Goal: Use online tool/utility

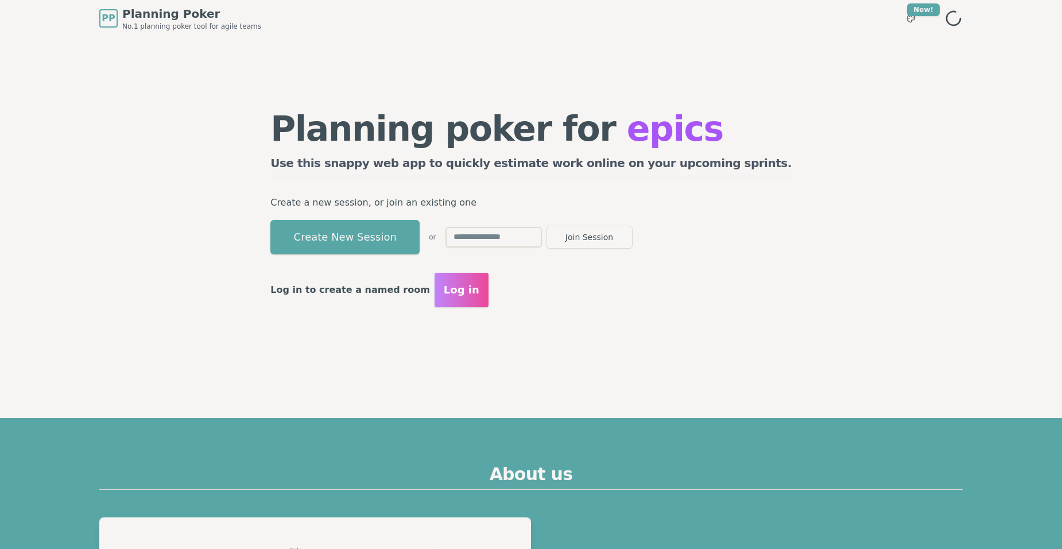
click at [533, 235] on input "text" at bounding box center [493, 237] width 96 height 21
click at [419, 221] on button "Create New Session" at bounding box center [344, 237] width 149 height 34
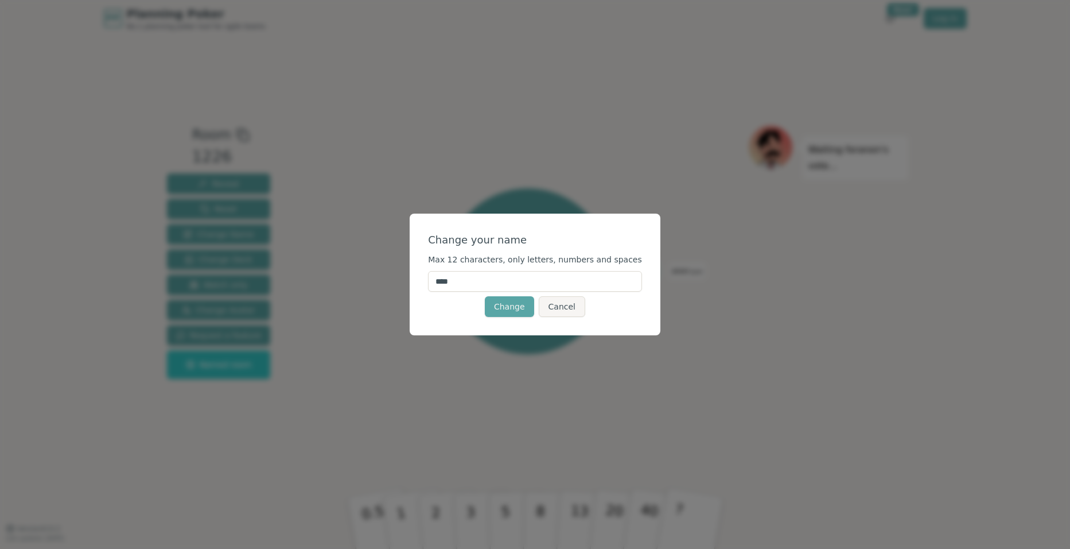
drag, startPoint x: 489, startPoint y: 279, endPoint x: 413, endPoint y: 271, distance: 76.8
click at [413, 271] on div "Change your name Max 12 characters, only letters, numbers and spaces **** Chang…" at bounding box center [535, 274] width 1070 height 549
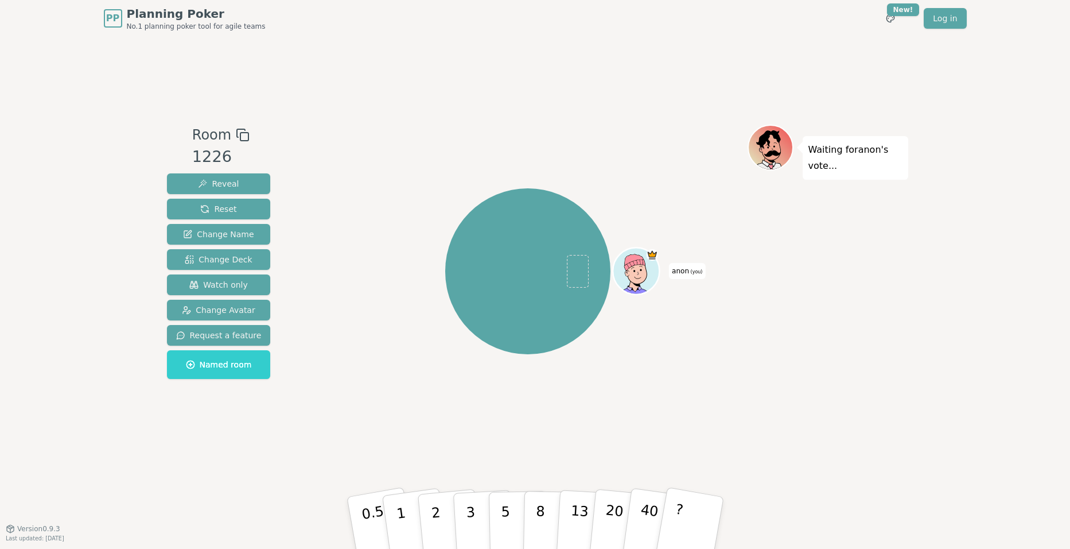
drag, startPoint x: 500, startPoint y: 260, endPoint x: 509, endPoint y: 300, distance: 40.5
click at [509, 300] on div "anon (you)" at bounding box center [528, 271] width 166 height 166
click at [619, 500] on p "20" at bounding box center [613, 521] width 24 height 63
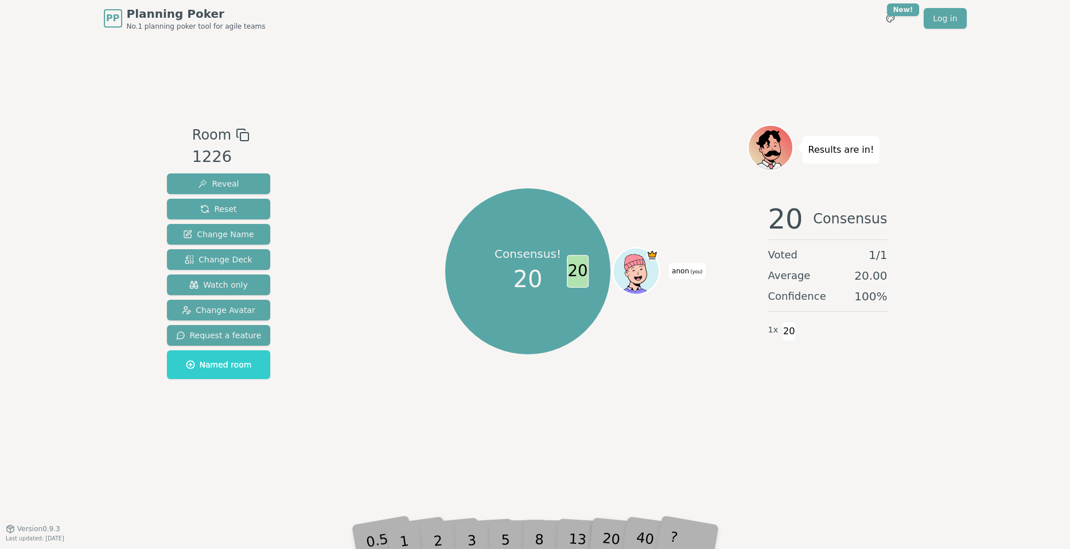
click at [585, 307] on div "Consensus! 20 20 anon (you)" at bounding box center [528, 271] width 166 height 166
click at [538, 537] on div "8" at bounding box center [552, 522] width 35 height 41
click at [672, 280] on div "Consensus! 20 20 anon (you)" at bounding box center [528, 271] width 439 height 252
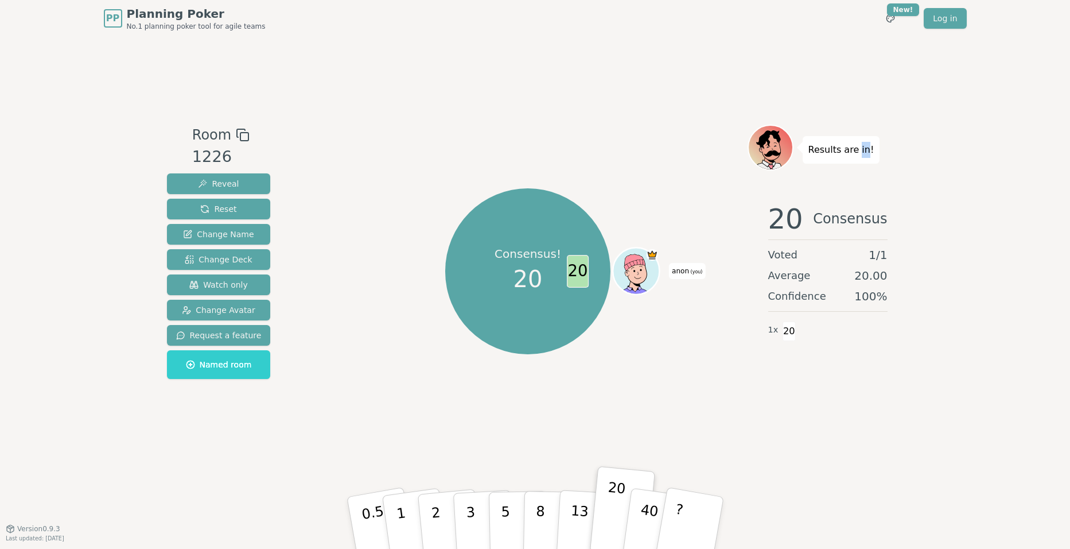
click at [861, 161] on div "Results are in!" at bounding box center [841, 150] width 77 height 28
click at [499, 279] on div "Consensus! 20" at bounding box center [528, 271] width 86 height 86
click at [585, 270] on span "20" at bounding box center [578, 271] width 22 height 33
click at [576, 273] on span "20" at bounding box center [578, 271] width 22 height 33
click at [221, 289] on span "Watch only" at bounding box center [218, 284] width 59 height 11
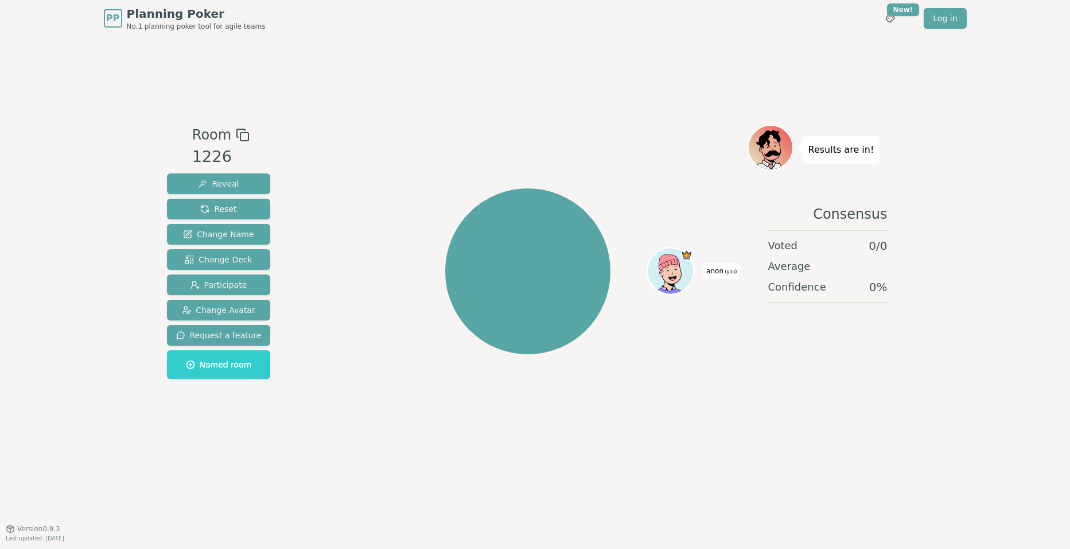
click at [483, 289] on div "anon (you)" at bounding box center [528, 271] width 166 height 166
click at [231, 256] on span "Change Deck" at bounding box center [218, 259] width 67 height 11
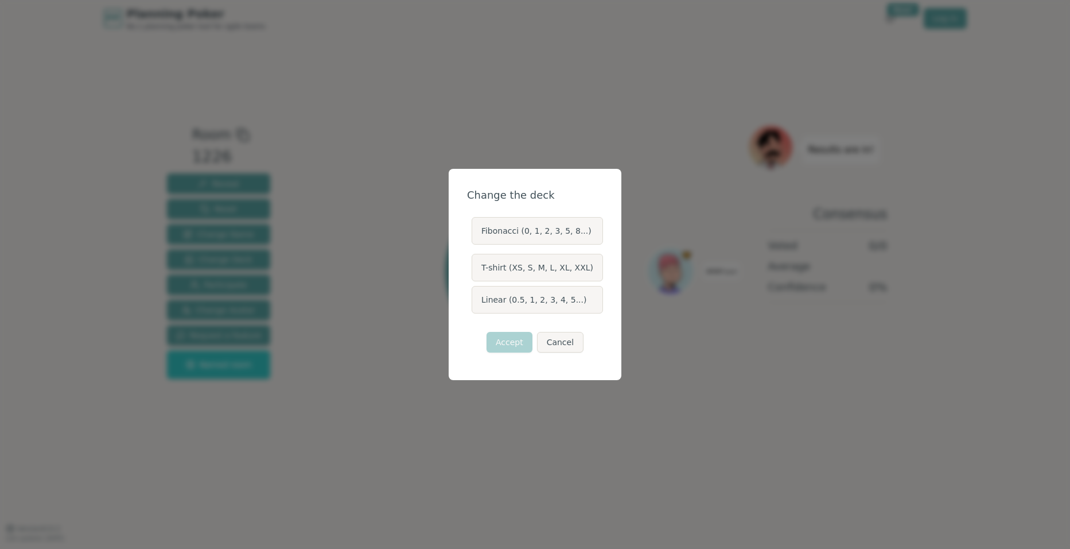
click at [515, 269] on label "T-shirt (XS, S, M, L, XL, XXL)" at bounding box center [537, 268] width 131 height 28
click at [476, 269] on button "T-shirt (XS, S, M, L, XL, XXL)" at bounding box center [471, 267] width 9 height 9
click at [523, 342] on button "Accept" at bounding box center [510, 342] width 46 height 21
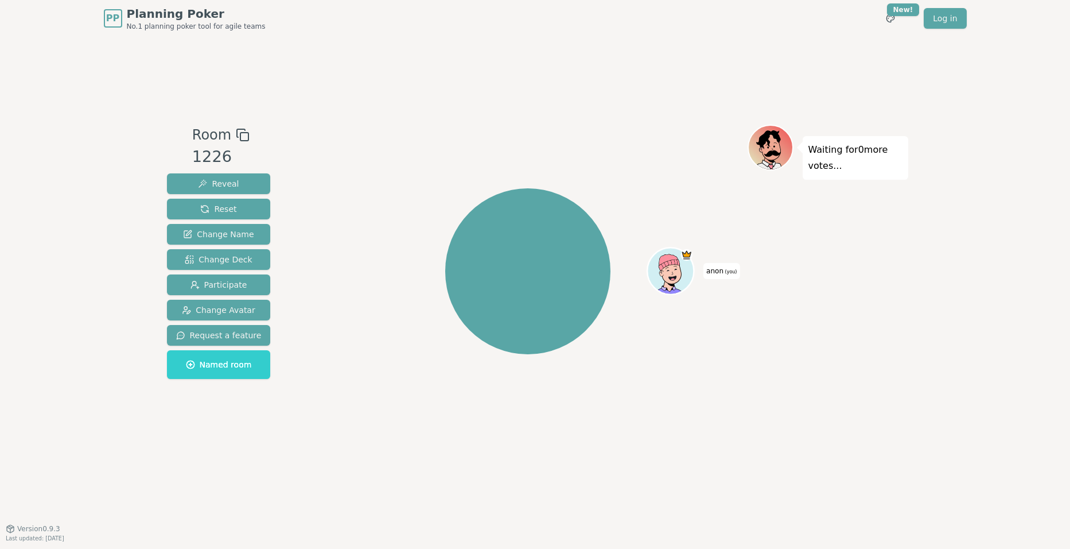
click at [515, 277] on div "anon (you)" at bounding box center [528, 271] width 166 height 166
